Goal: Task Accomplishment & Management: Manage account settings

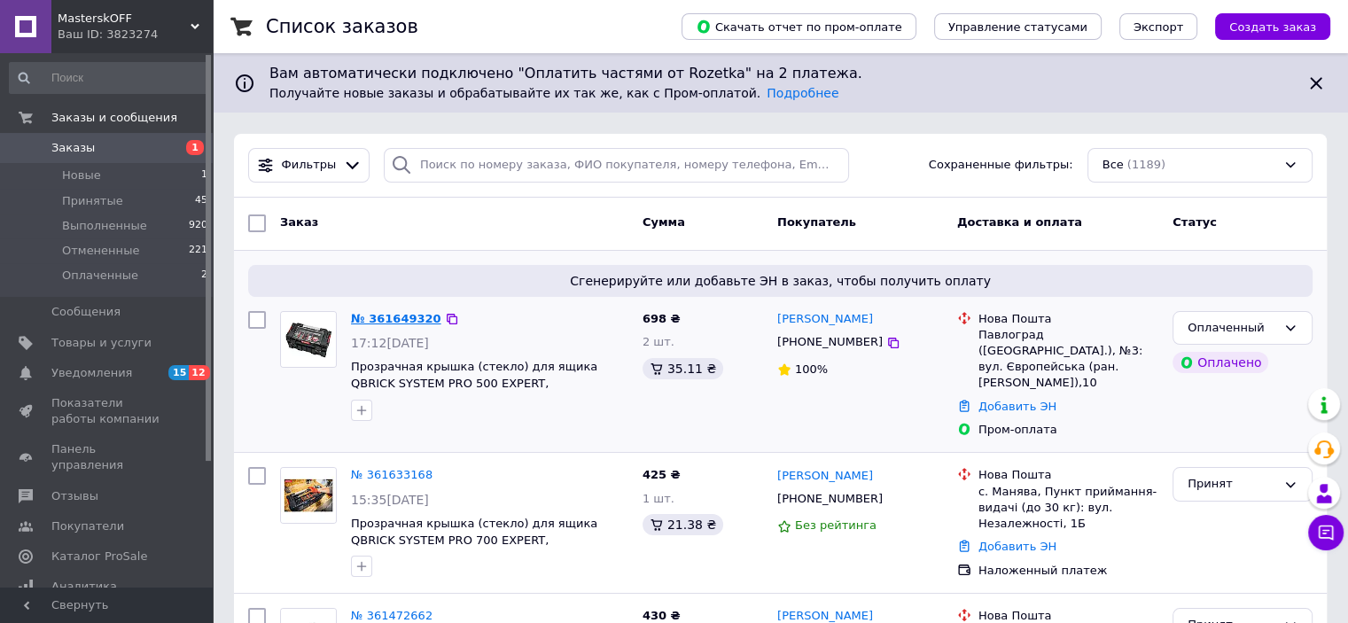
click at [376, 322] on link "№ 361649320" at bounding box center [396, 318] width 90 height 13
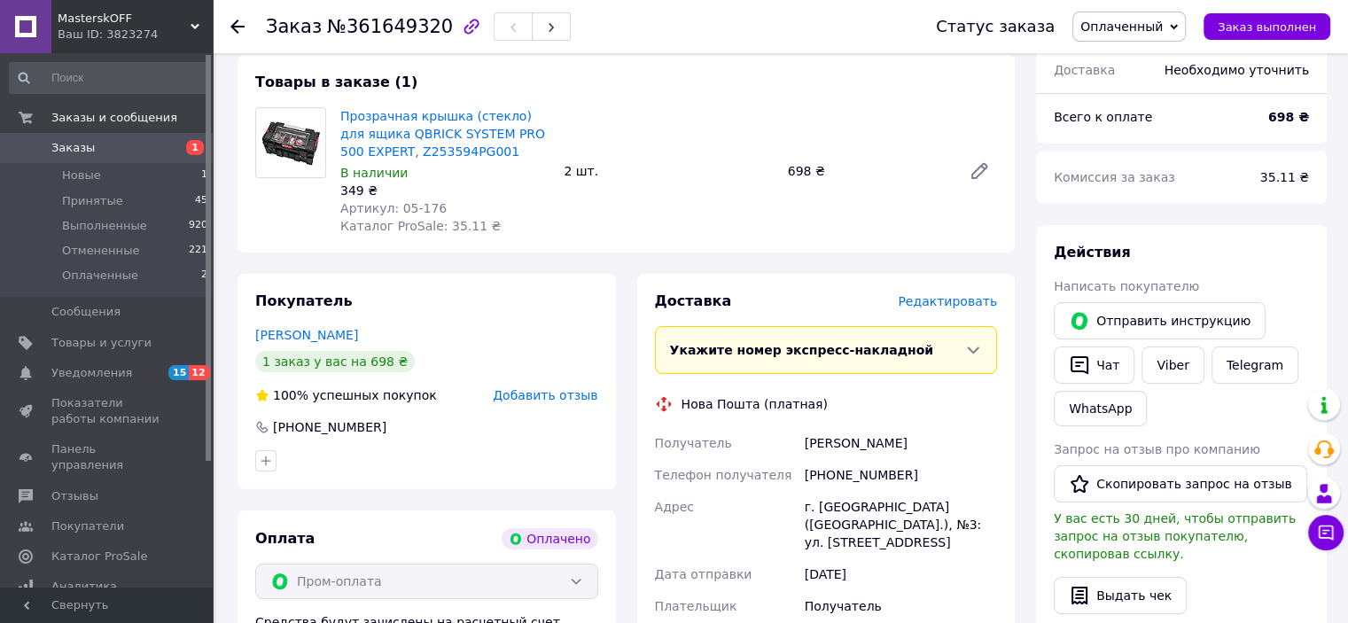
scroll to position [89, 0]
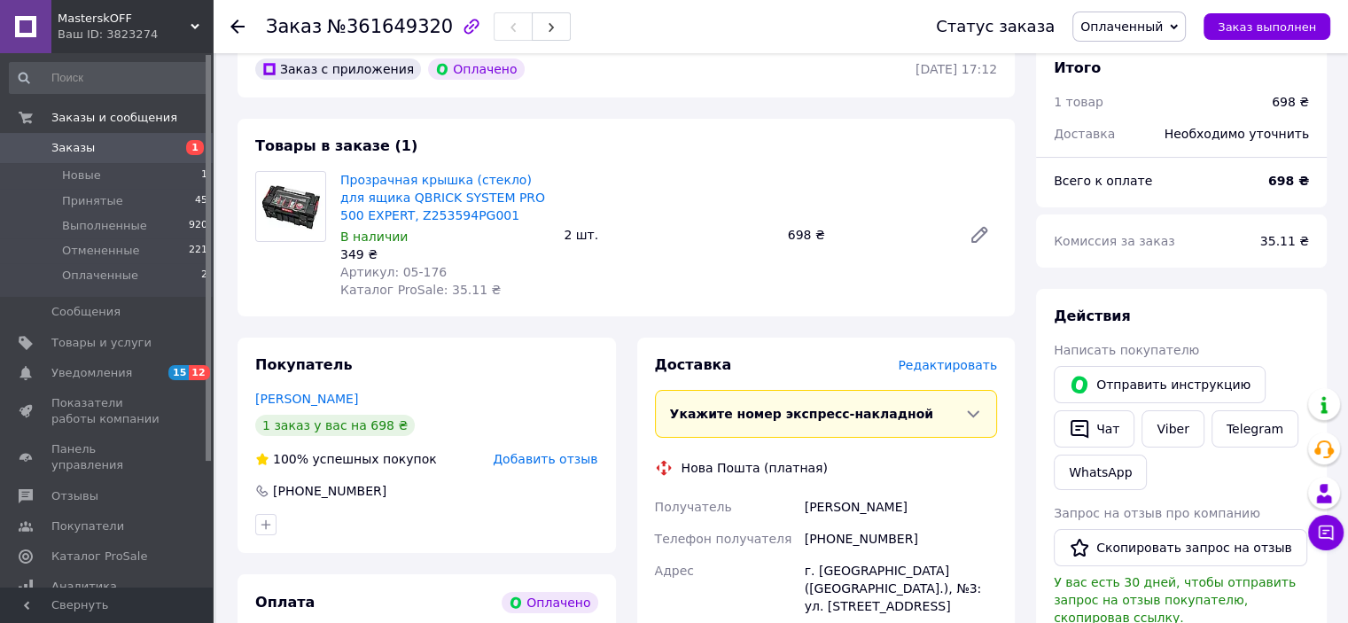
click at [98, 150] on span "Заказы" at bounding box center [107, 148] width 113 height 16
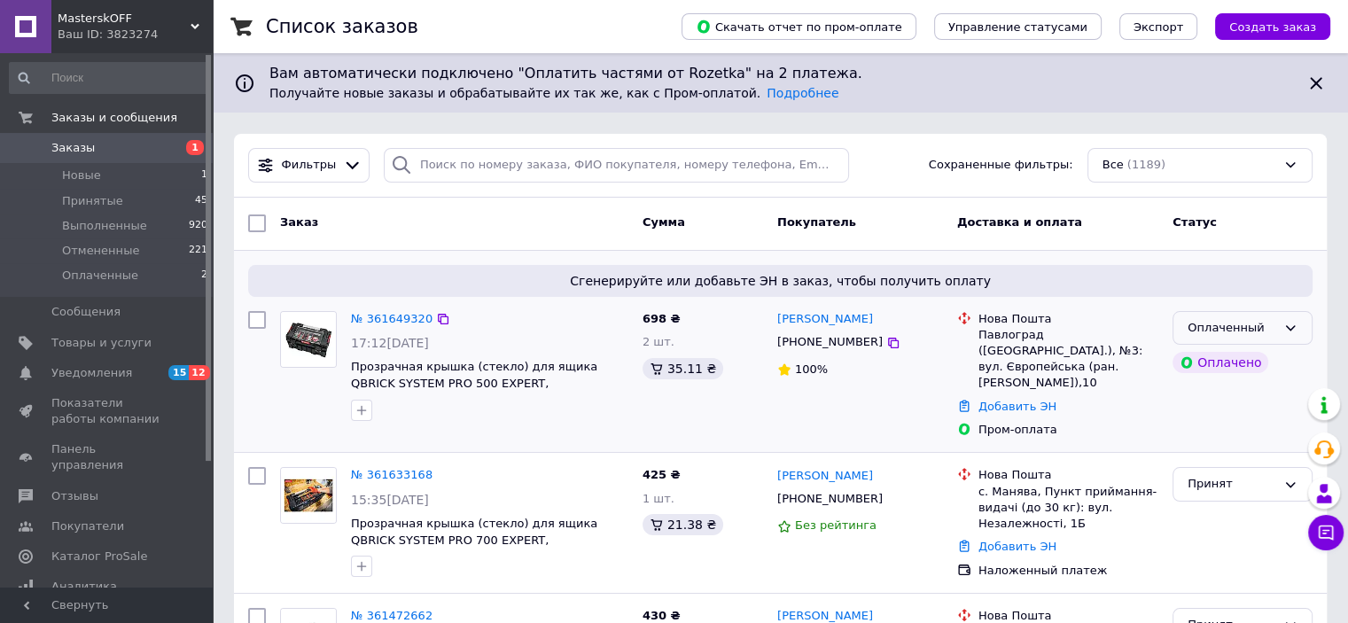
click at [1292, 329] on icon at bounding box center [1291, 327] width 10 height 5
click at [1234, 364] on li "Принят" at bounding box center [1243, 364] width 138 height 33
click at [389, 321] on link "№ 361649320" at bounding box center [392, 318] width 82 height 13
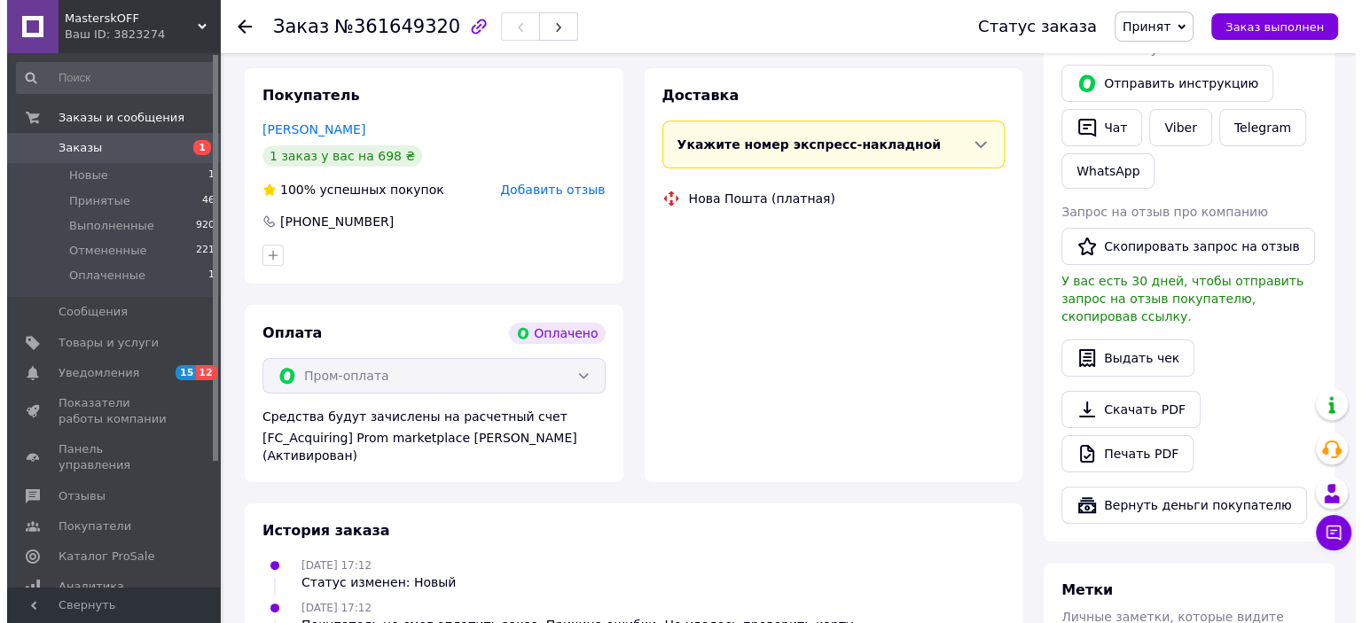
scroll to position [177, 0]
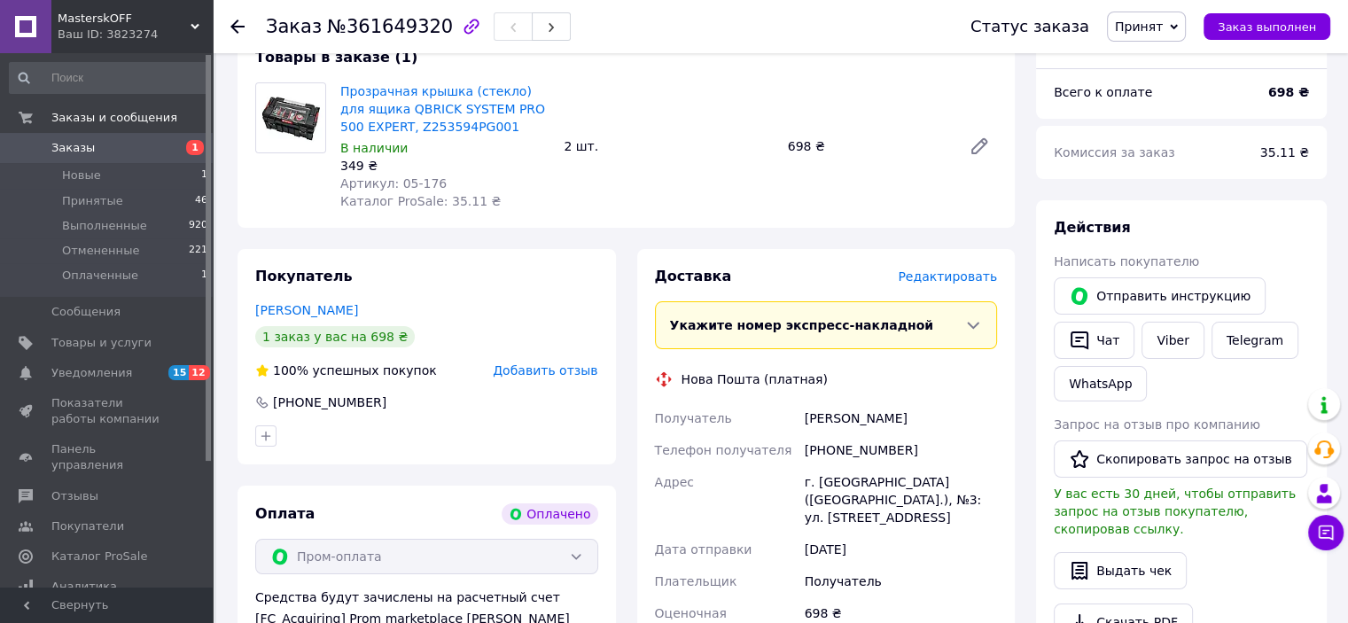
click at [984, 279] on span "Редактировать" at bounding box center [947, 276] width 99 height 14
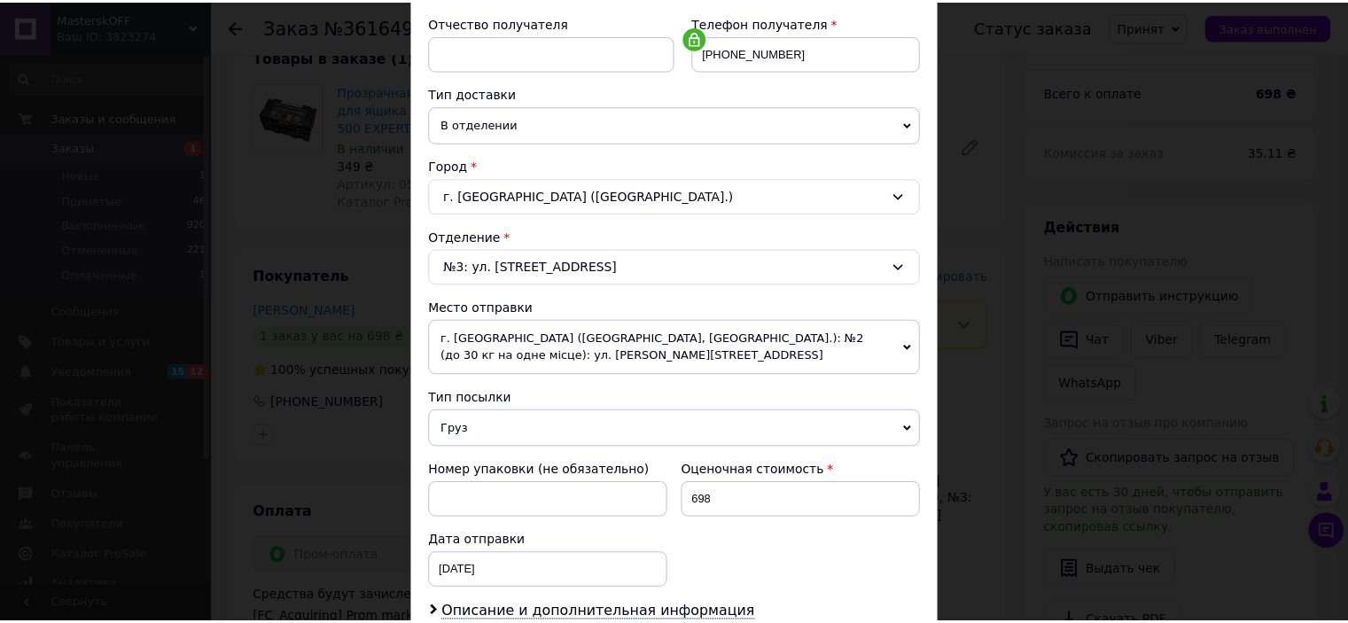
scroll to position [532, 0]
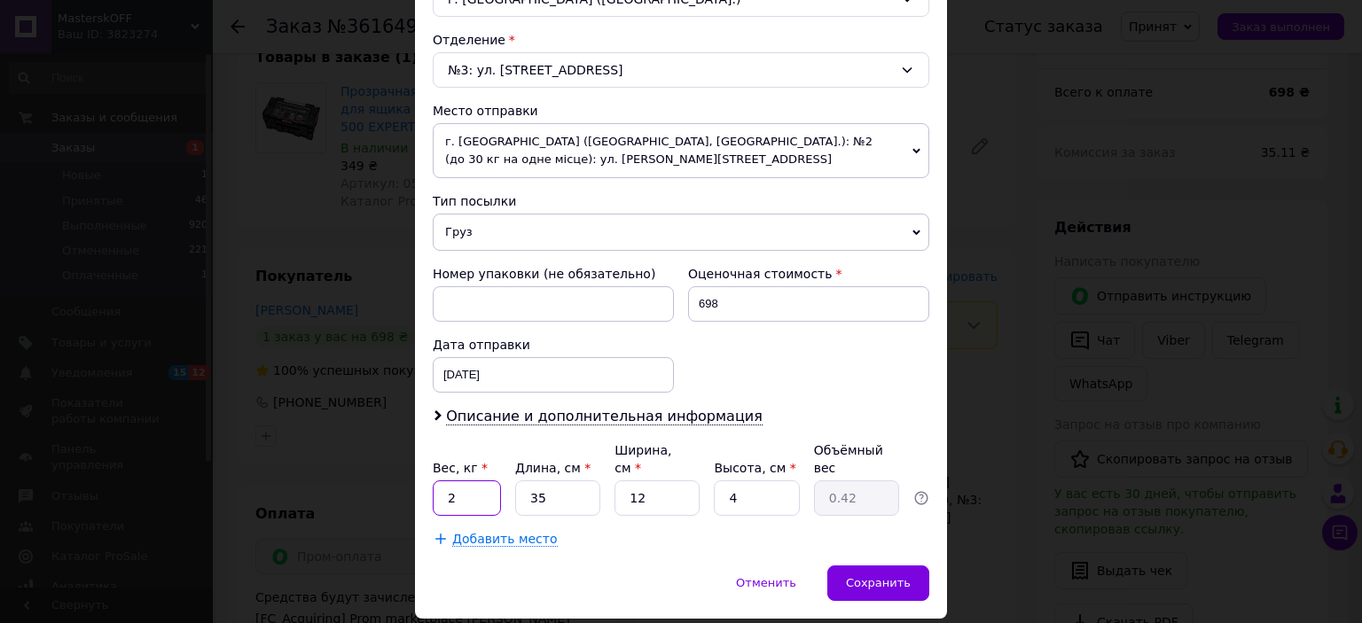
click at [471, 488] on input "2" at bounding box center [467, 497] width 68 height 35
click at [470, 488] on input "2" at bounding box center [467, 497] width 68 height 35
type input "1"
click at [539, 480] on input "35" at bounding box center [557, 497] width 85 height 35
click at [868, 533] on div "Способ доставки Нова Пошта (платная) Плательщик Получатель Отправитель Фамилия …" at bounding box center [681, 74] width 532 height 981
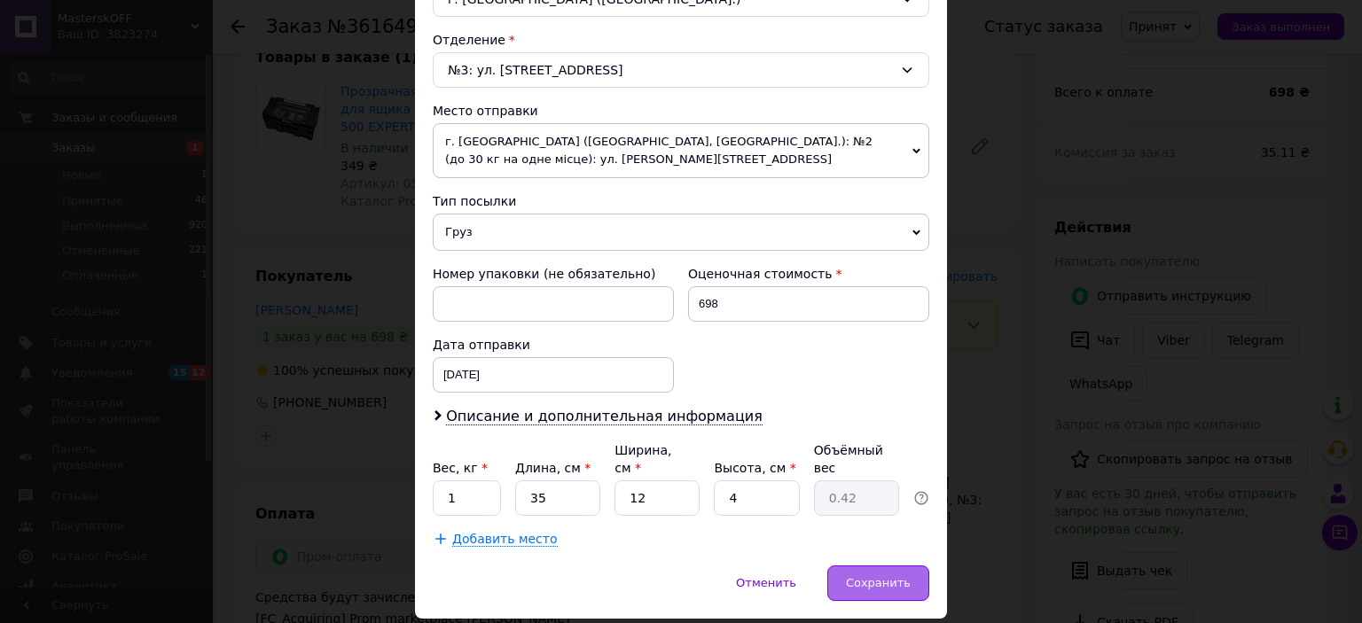
click at [889, 576] on span "Сохранить" at bounding box center [878, 582] width 65 height 13
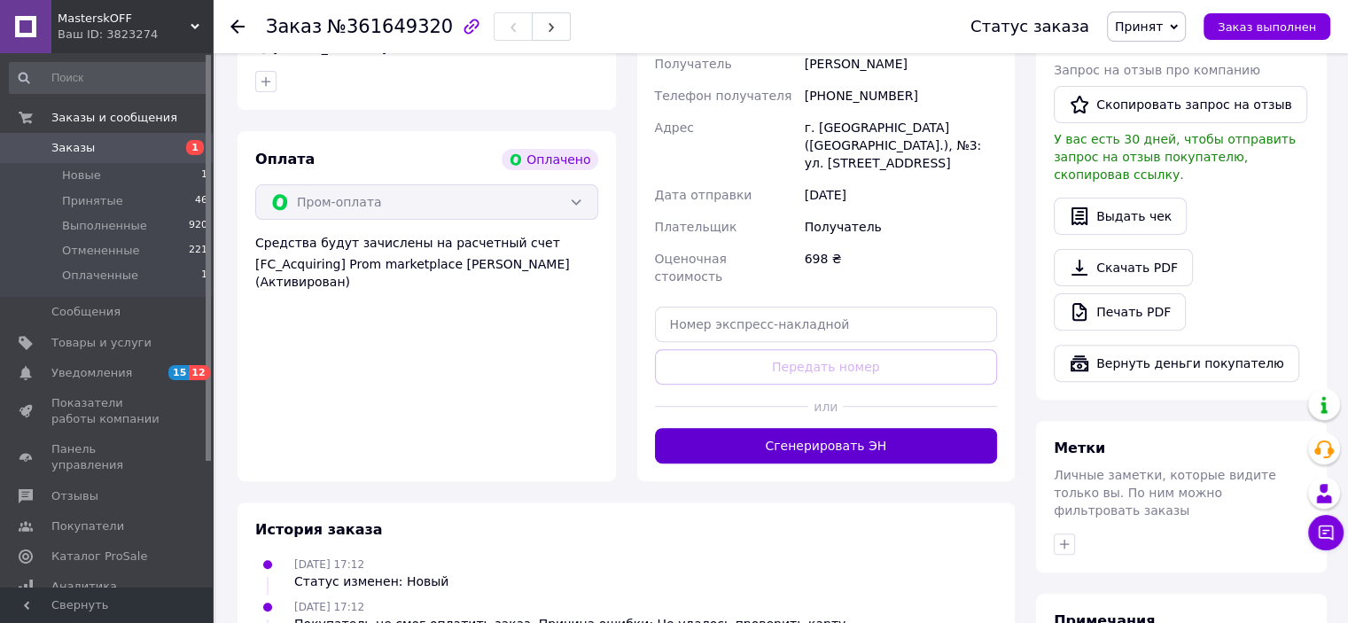
click at [832, 428] on button "Сгенерировать ЭН" at bounding box center [826, 445] width 343 height 35
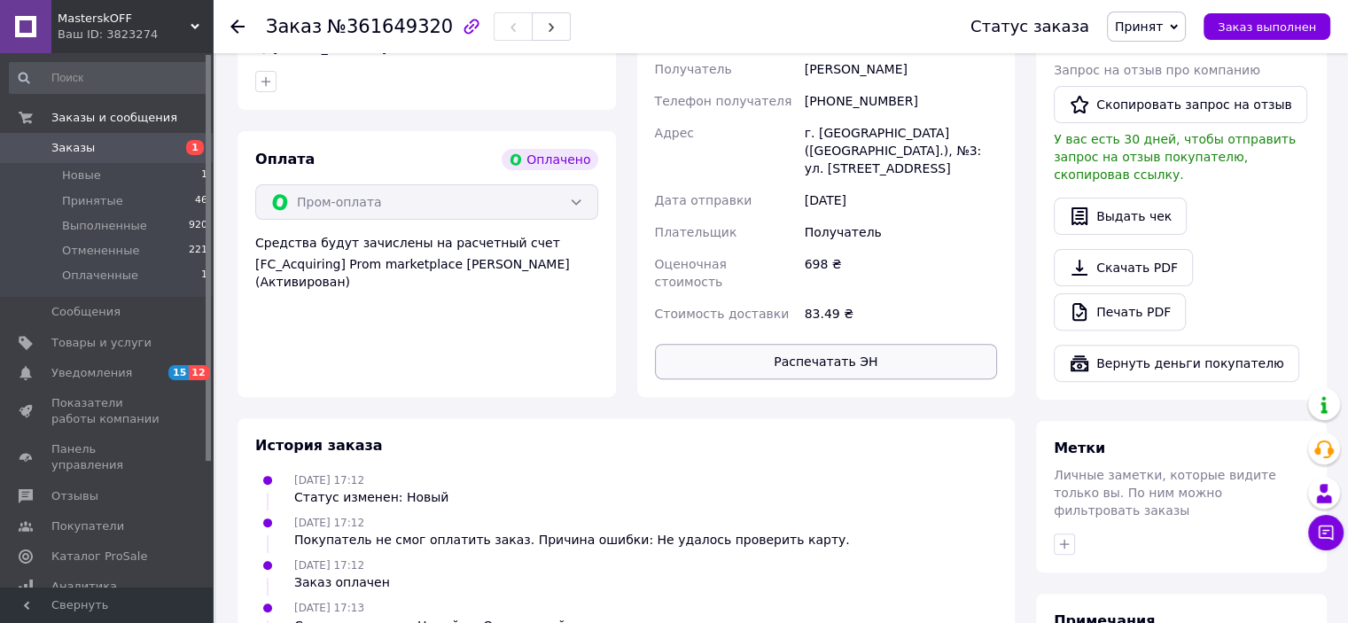
click at [800, 344] on button "Распечатать ЭН" at bounding box center [826, 361] width 343 height 35
click at [235, 24] on icon at bounding box center [237, 27] width 14 height 14
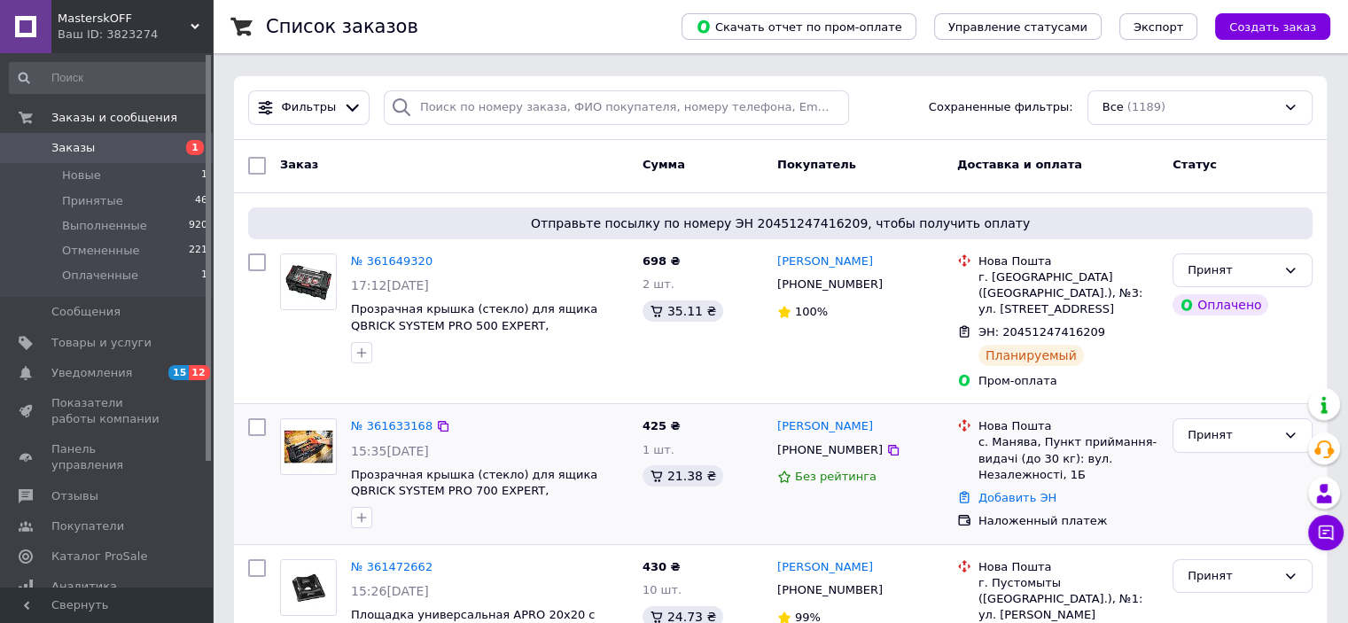
scroll to position [89, 0]
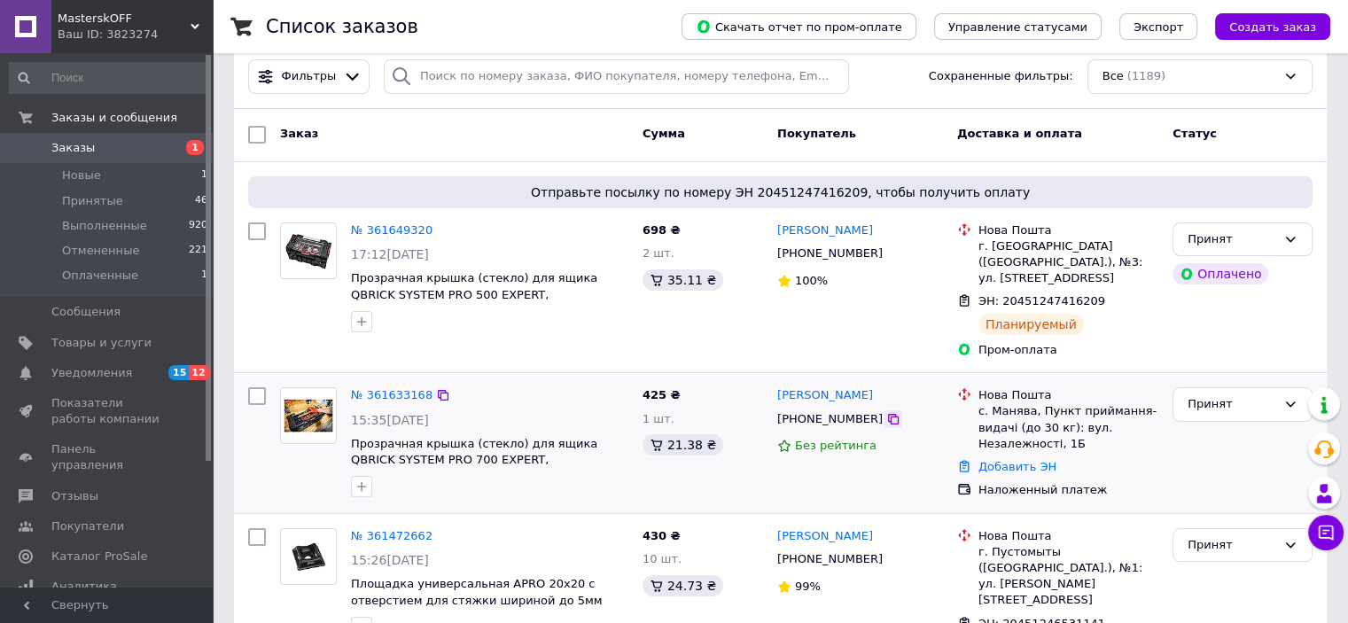
click at [886, 412] on icon at bounding box center [893, 419] width 14 height 14
drag, startPoint x: 1011, startPoint y: 442, endPoint x: 1064, endPoint y: 313, distance: 139.9
click at [1011, 460] on link "Добавить ЭН" at bounding box center [1018, 466] width 78 height 13
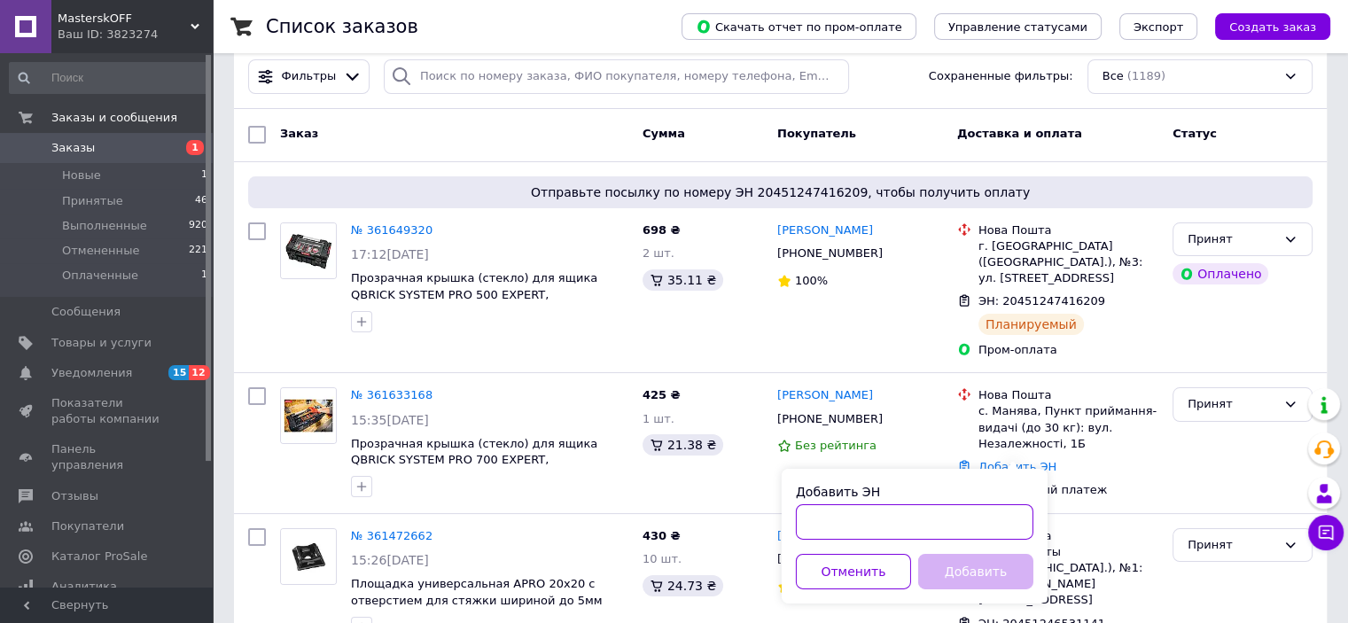
paste input "20451247444185"
type input "20451247444185"
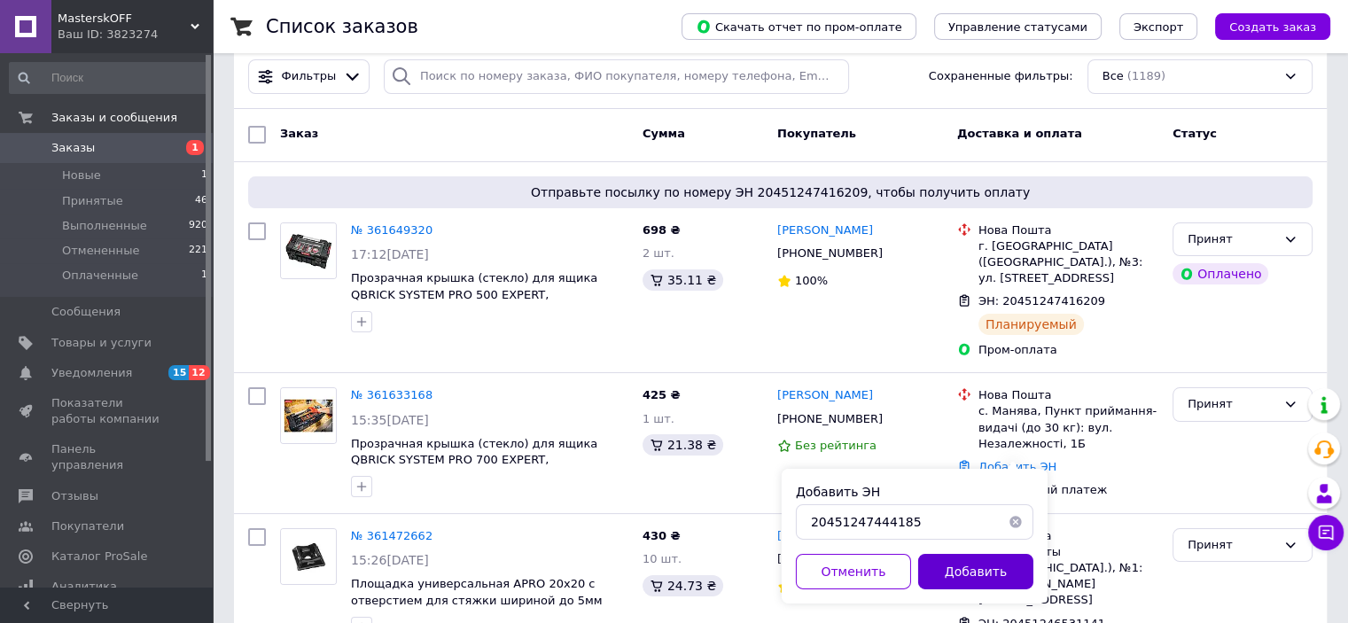
click at [962, 566] on button "Добавить" at bounding box center [975, 571] width 115 height 35
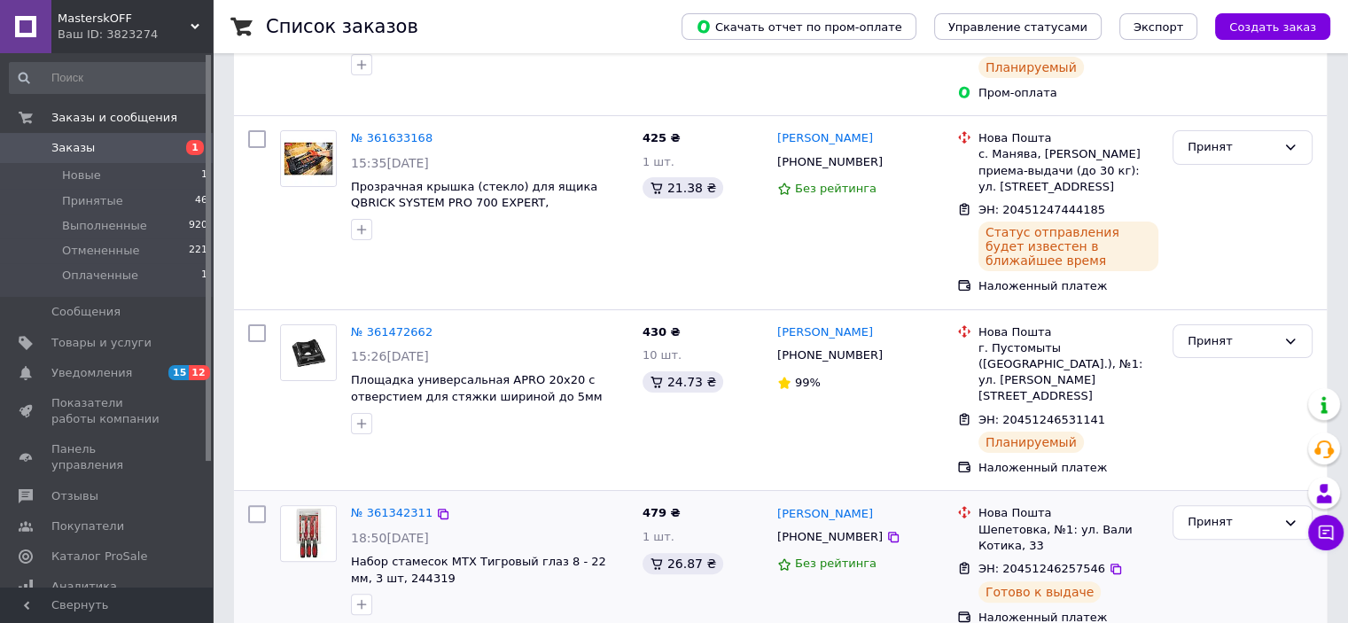
scroll to position [355, 0]
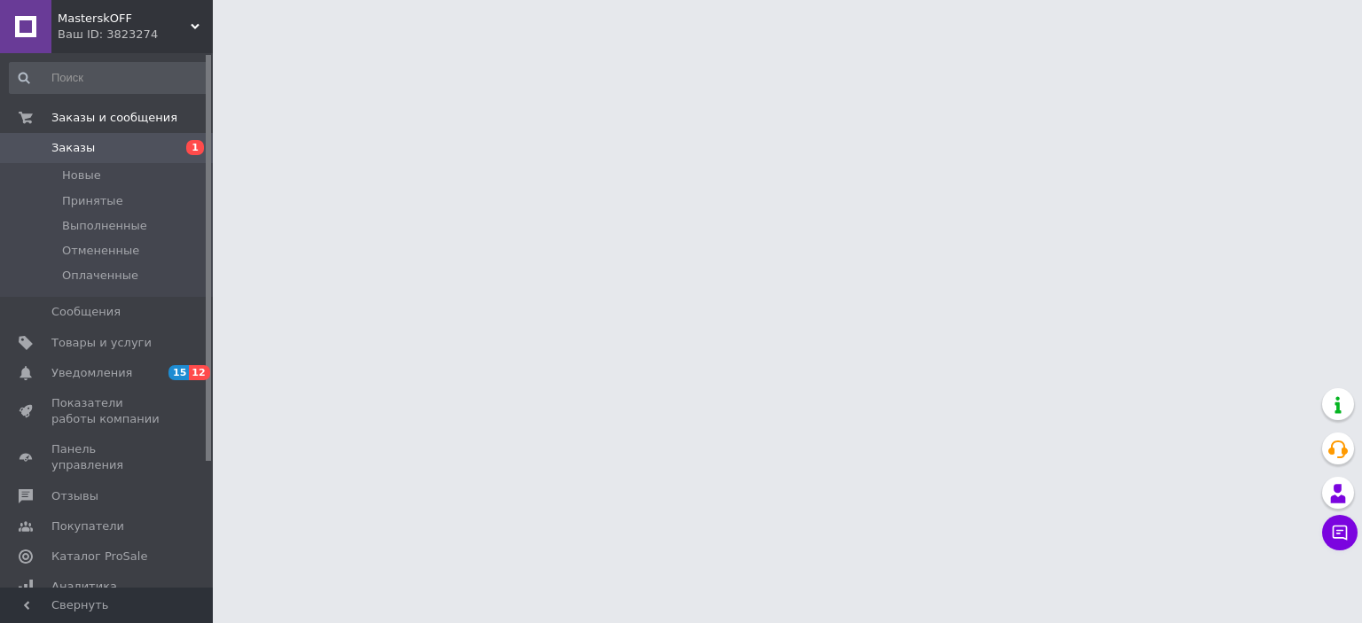
click at [60, 77] on input at bounding box center [109, 78] width 200 height 32
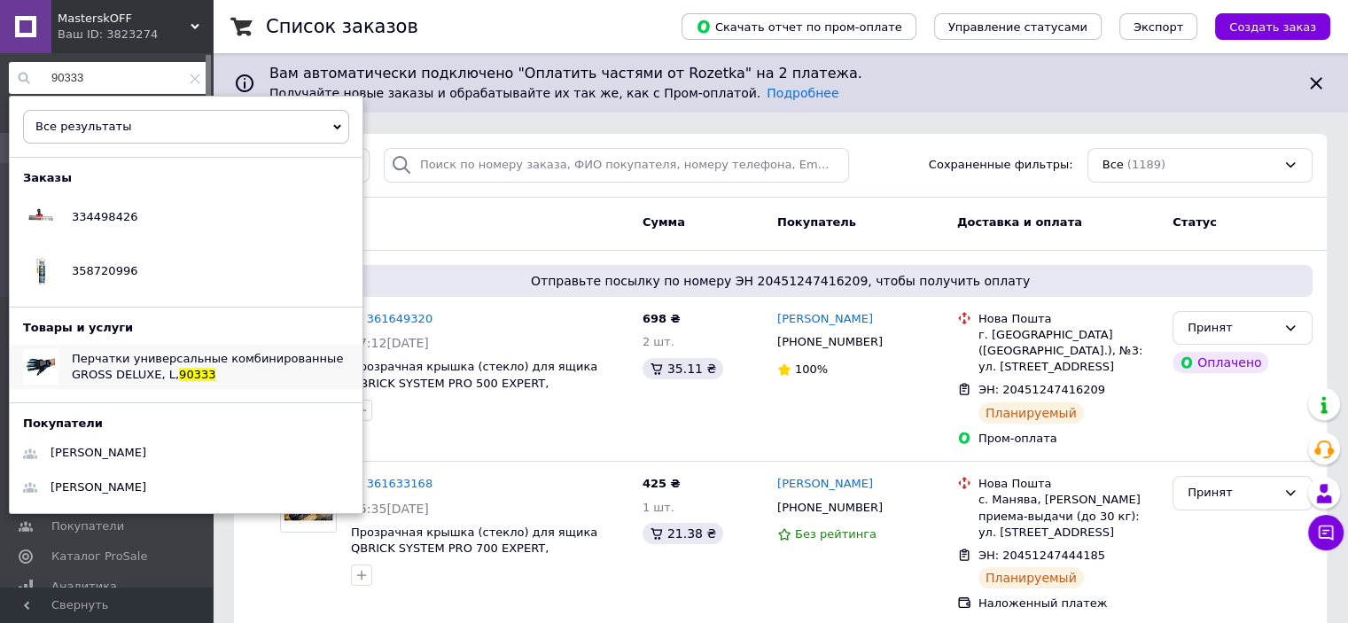
type input "90333"
click at [168, 354] on span "Перчатки универсальные комбинированные GROSS DELUXE, L," at bounding box center [207, 366] width 271 height 29
